Goal: Transaction & Acquisition: Obtain resource

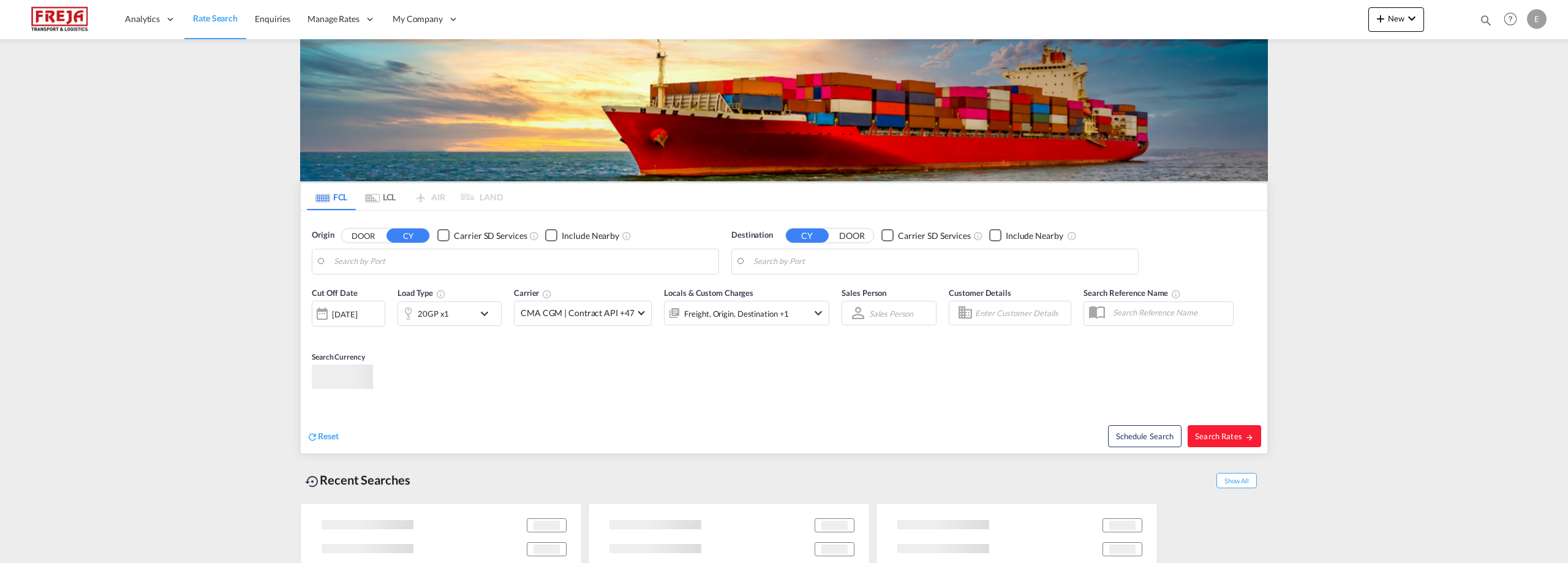
type input "Alesund ([GEOGRAPHIC_DATA]), NOAES"
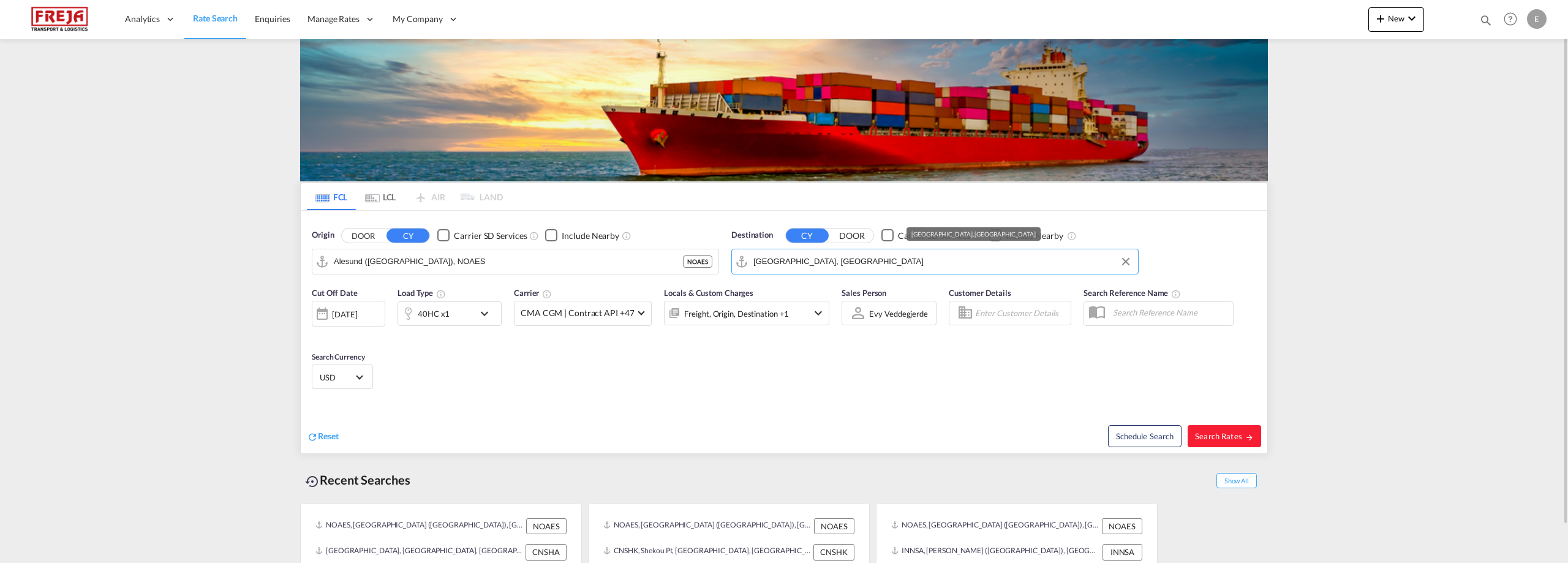
click at [827, 261] on input "[GEOGRAPHIC_DATA], [GEOGRAPHIC_DATA]" at bounding box center [943, 261] width 379 height 19
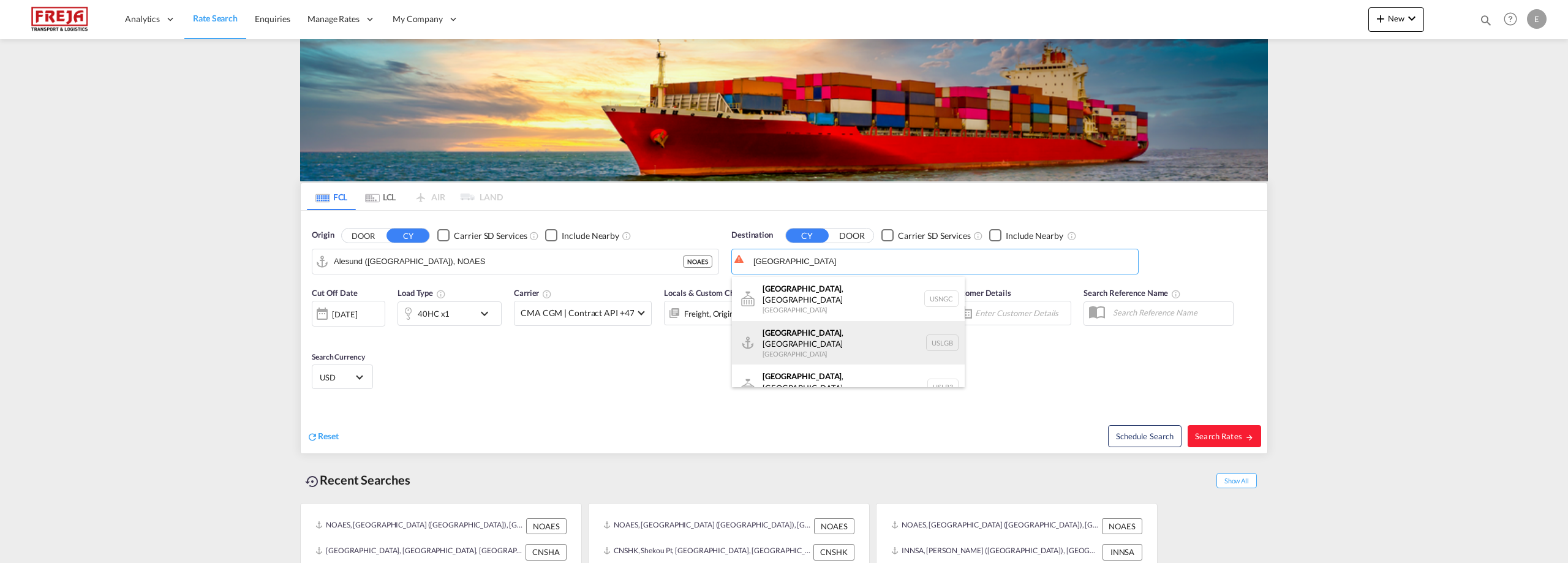
click at [803, 322] on div "[GEOGRAPHIC_DATA] , [GEOGRAPHIC_DATA] [GEOGRAPHIC_DATA] USLGB" at bounding box center [849, 343] width 233 height 44
type input "[GEOGRAPHIC_DATA], [GEOGRAPHIC_DATA], USLGB"
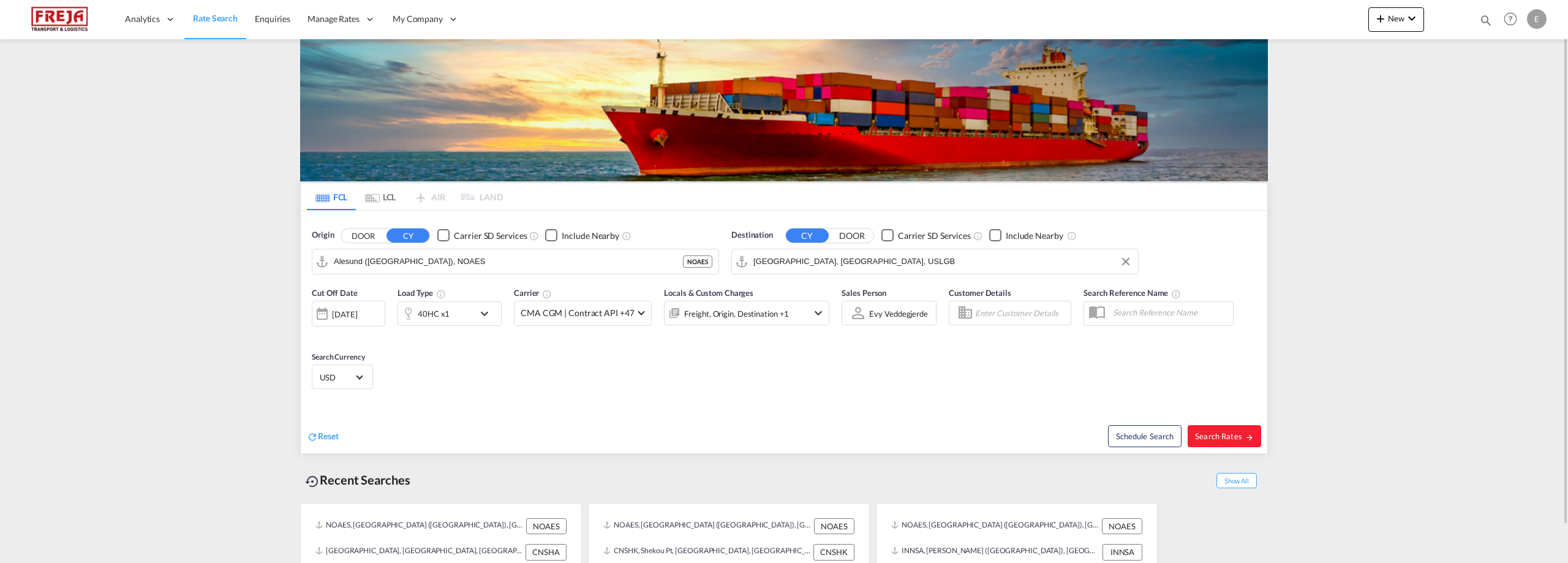
click at [484, 318] on md-icon "icon-chevron-down" at bounding box center [487, 314] width 21 height 15
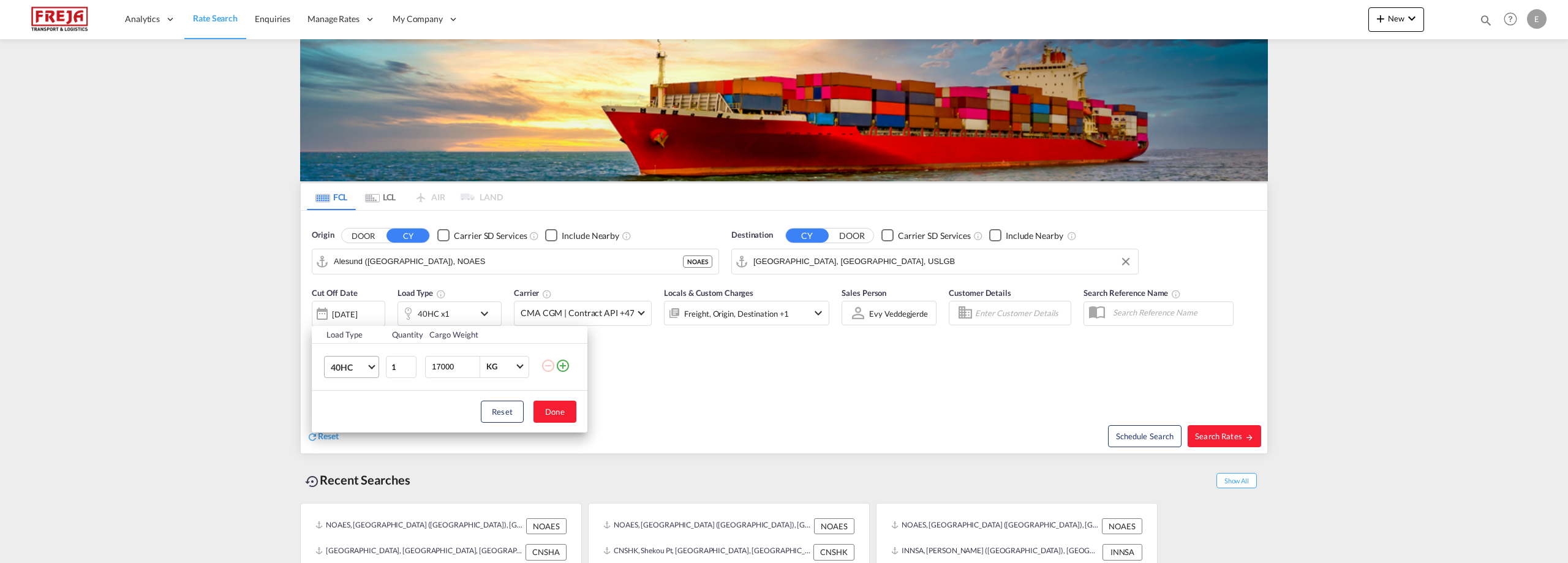
click at [371, 363] on span "Choose: \a40HC" at bounding box center [371, 365] width 6 height 6
click at [359, 354] on md-option "40HR" at bounding box center [362, 362] width 84 height 29
drag, startPoint x: 456, startPoint y: 367, endPoint x: 251, endPoint y: 367, distance: 205.0
click at [251, 367] on div "Load Type Quantity Cargo Weight 40HR 1 17000 KG KG Load type addition is restri…" at bounding box center [784, 282] width 1568 height 563
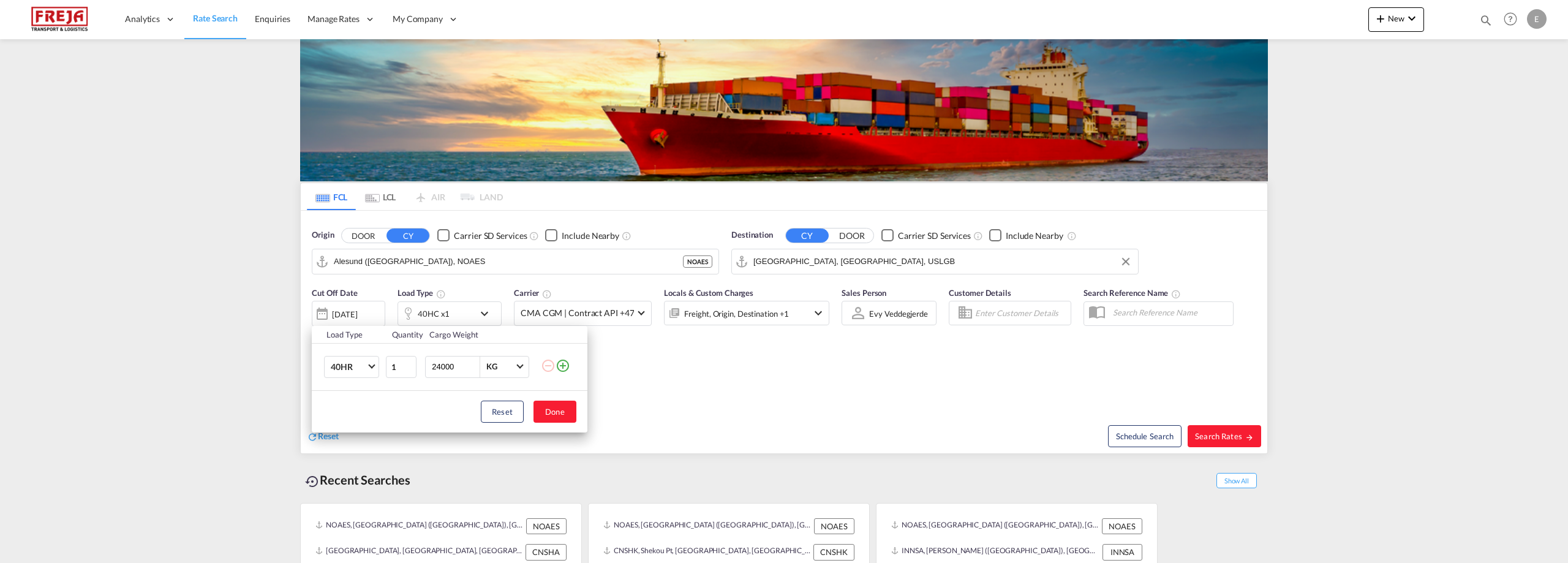
type input "24000"
click at [528, 423] on div "Reset Done" at bounding box center [449, 412] width 276 height 41
click at [549, 409] on button "Done" at bounding box center [555, 412] width 43 height 22
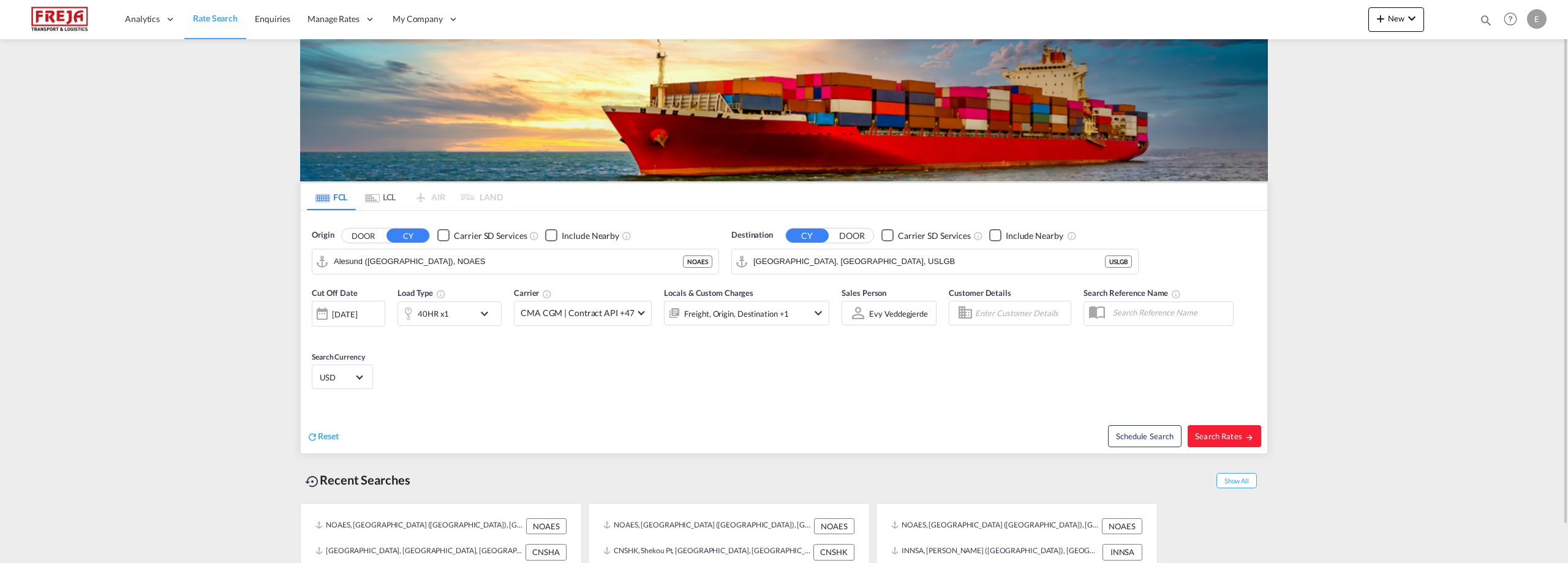
click at [993, 231] on div "Checkbox No Ink" at bounding box center [995, 235] width 12 height 12
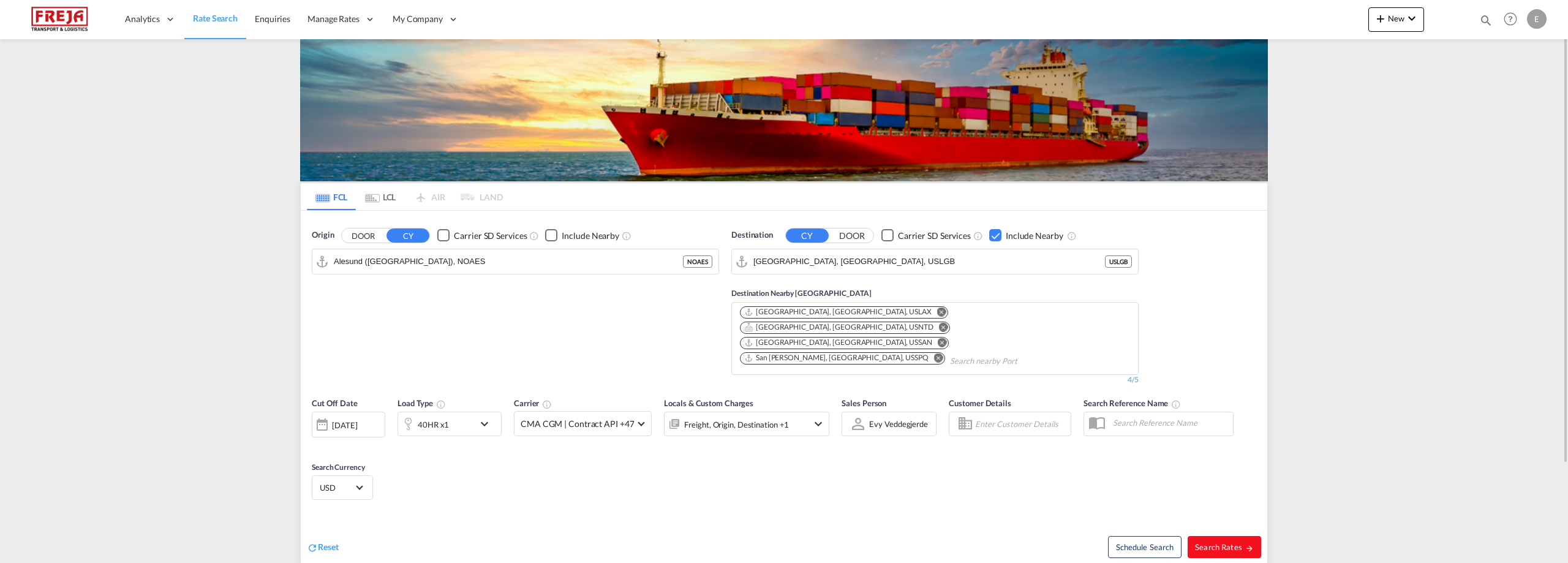
click at [1217, 542] on span "Search Rates" at bounding box center [1224, 547] width 59 height 10
type input "NOAES to USLGB / [DATE]"
